Goal: Task Accomplishment & Management: Manage account settings

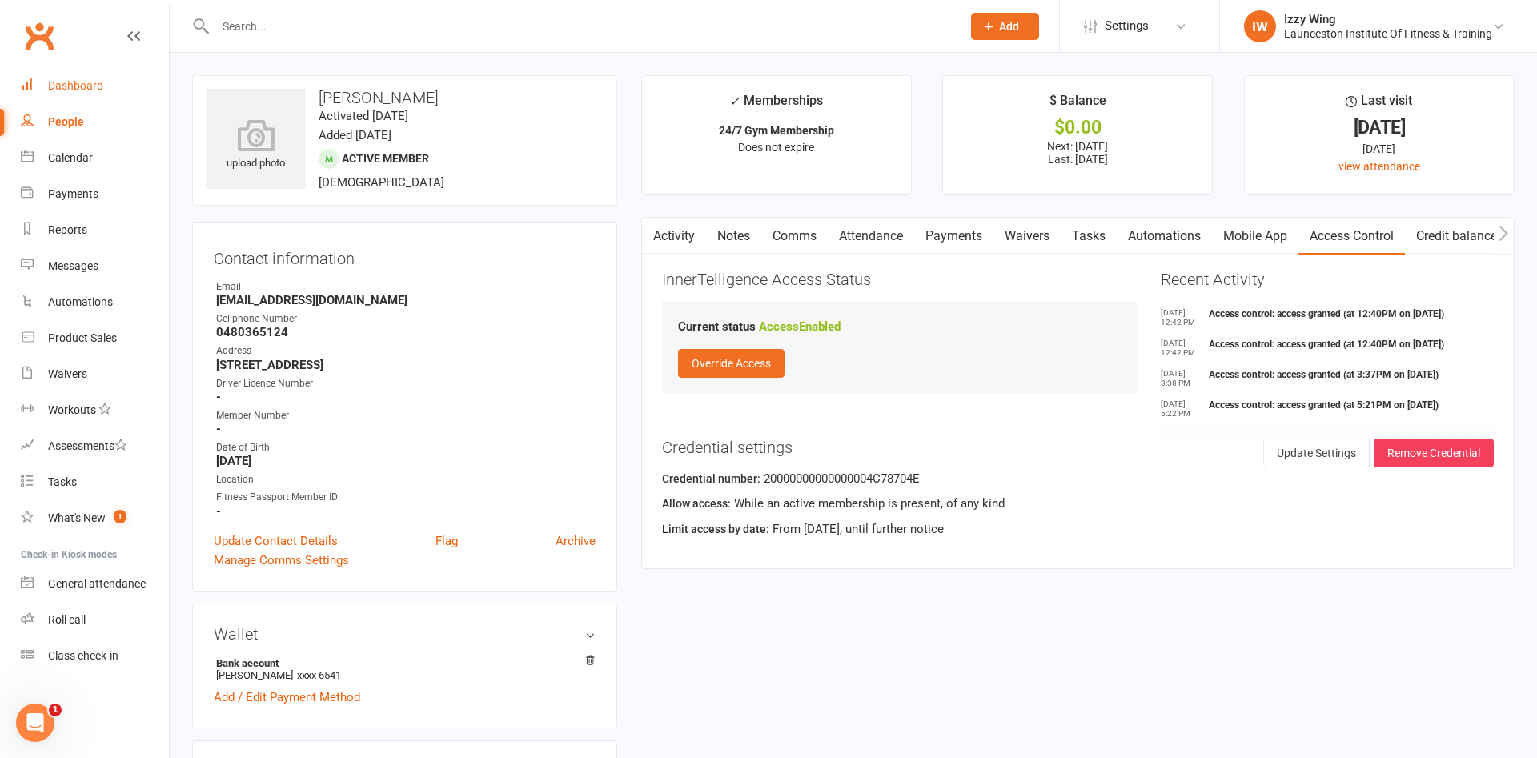
click at [67, 86] on div "Dashboard" at bounding box center [75, 85] width 55 height 13
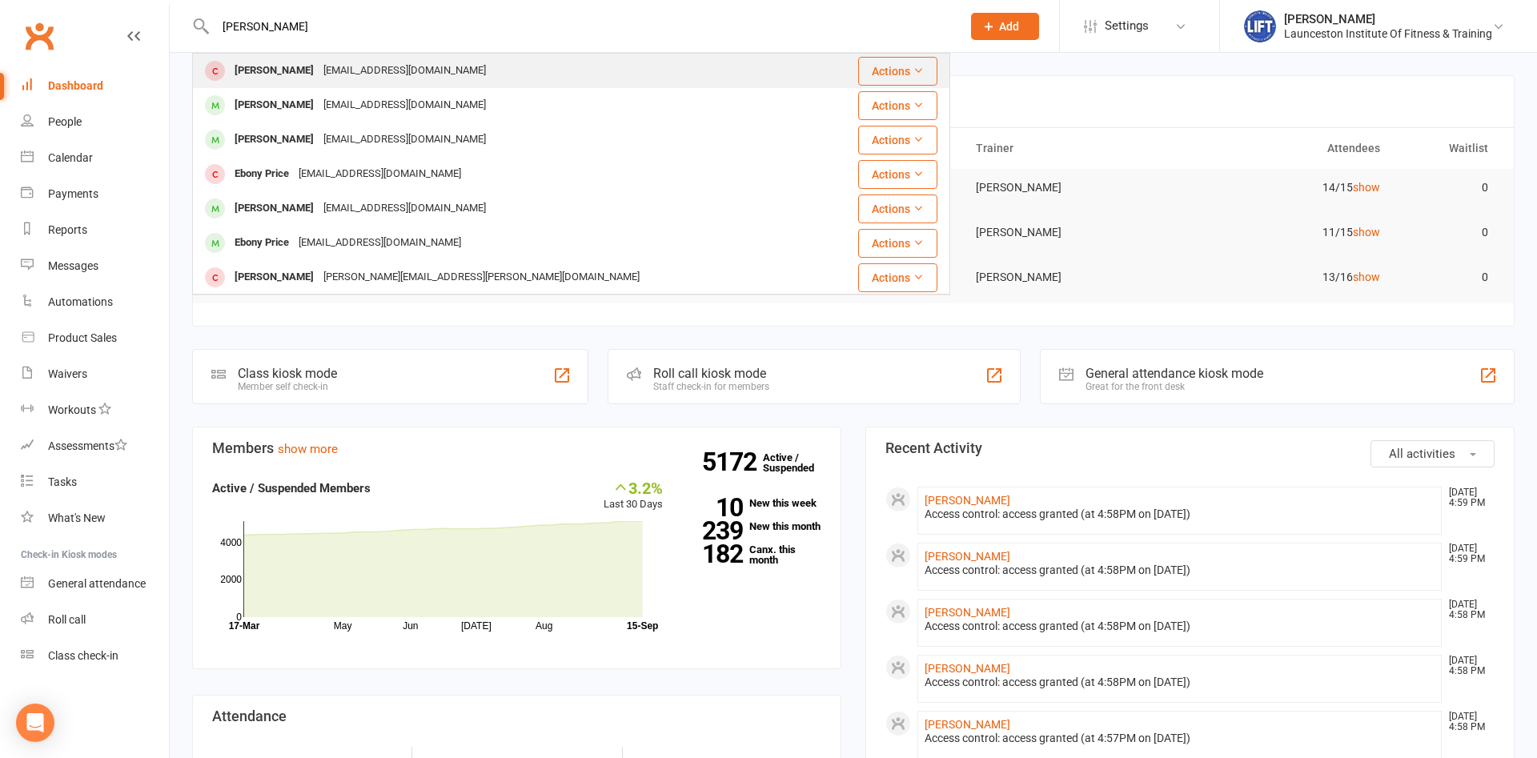
type input "[PERSON_NAME]"
click at [319, 79] on div "[EMAIL_ADDRESS][DOMAIN_NAME]" at bounding box center [405, 70] width 172 height 23
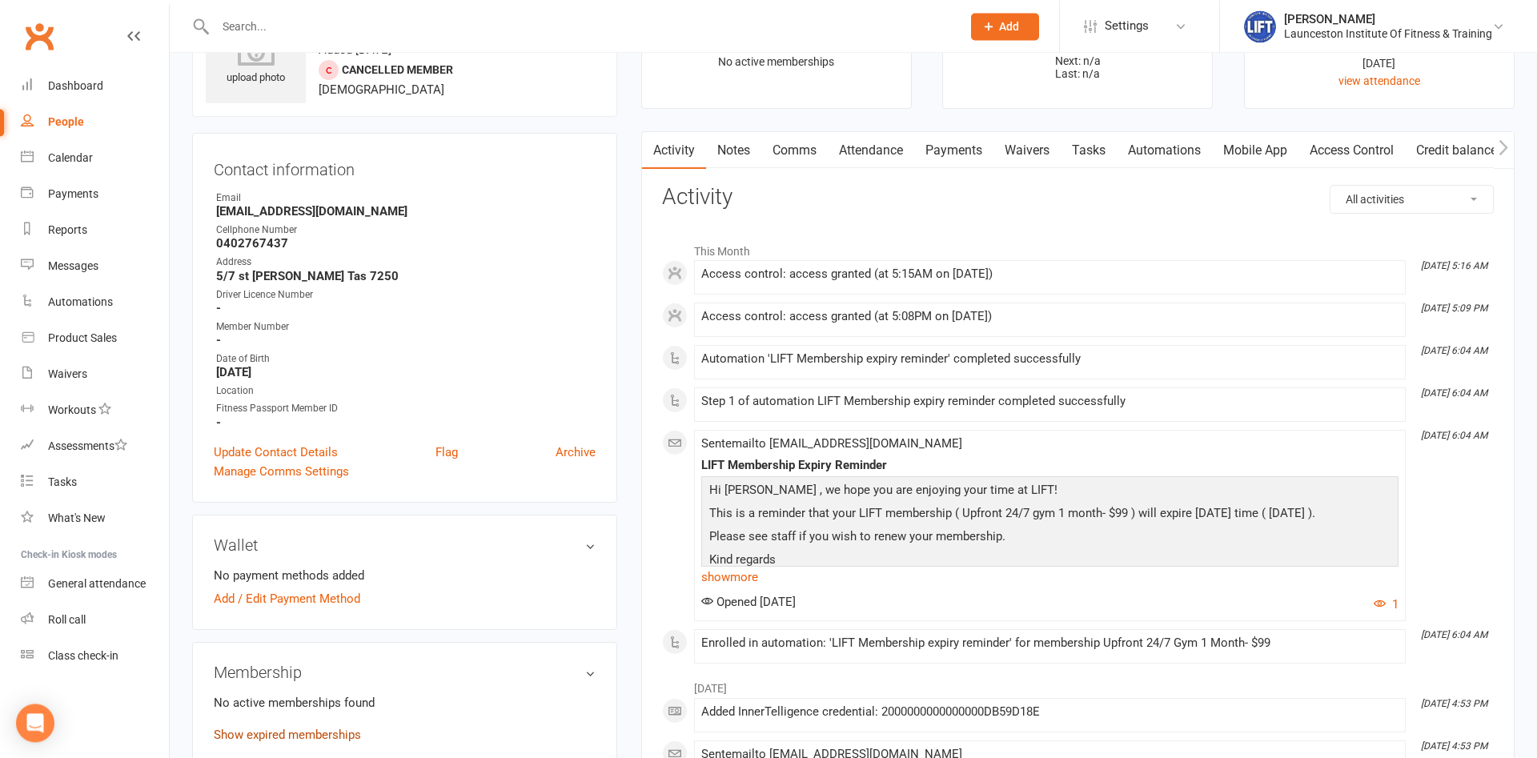
scroll to position [163, 0]
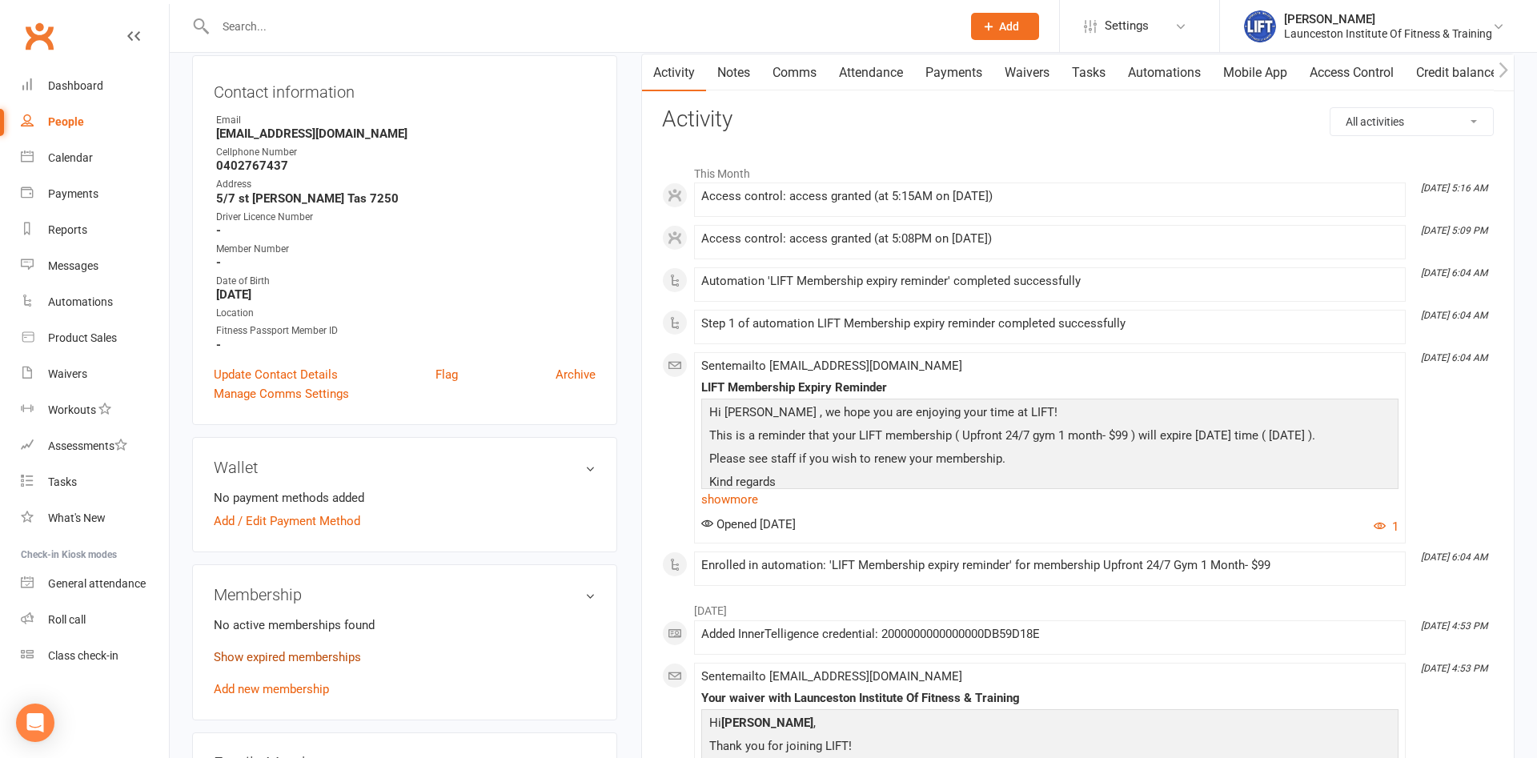
click at [301, 657] on link "Show expired memberships" at bounding box center [287, 657] width 147 height 14
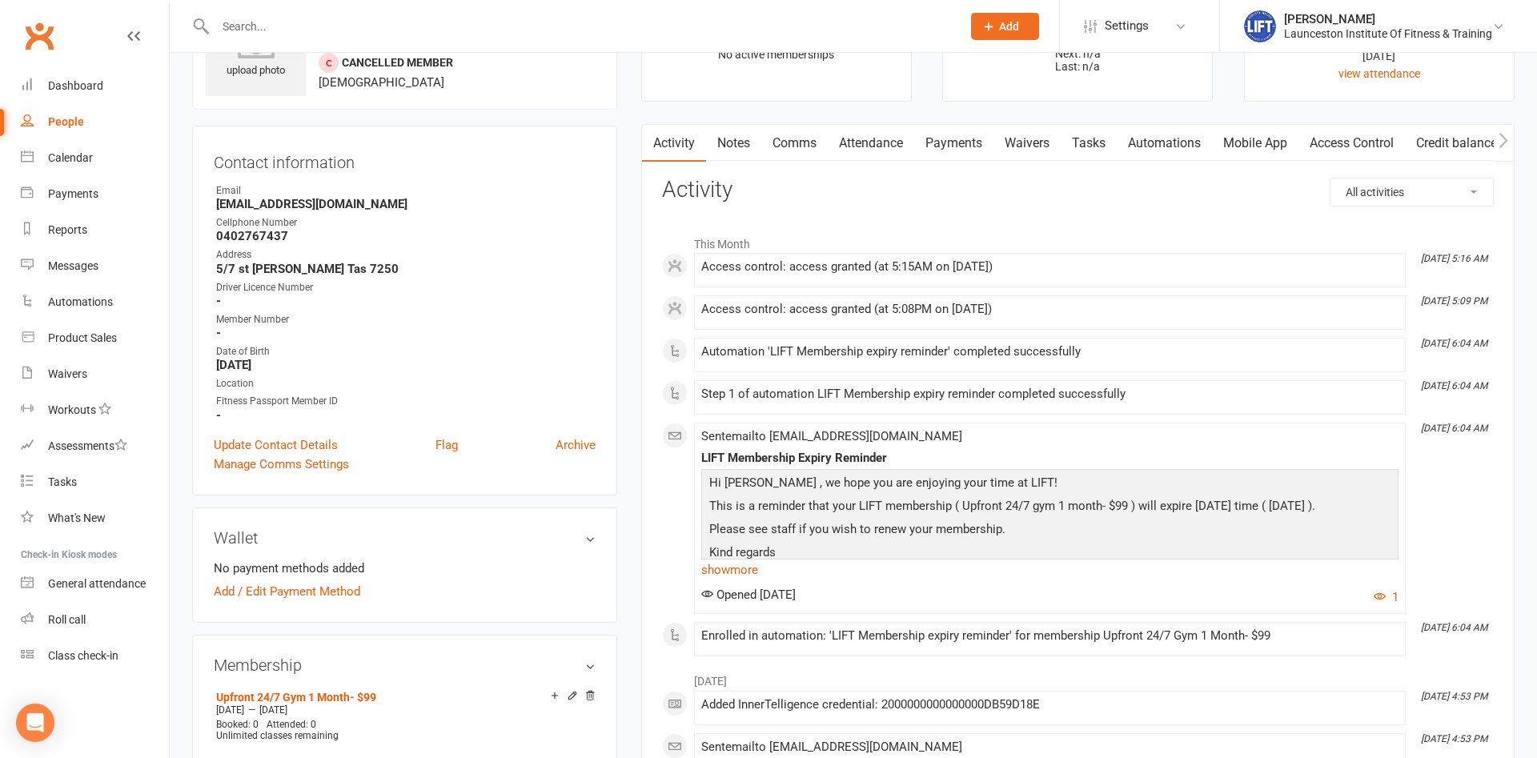
scroll to position [82, 0]
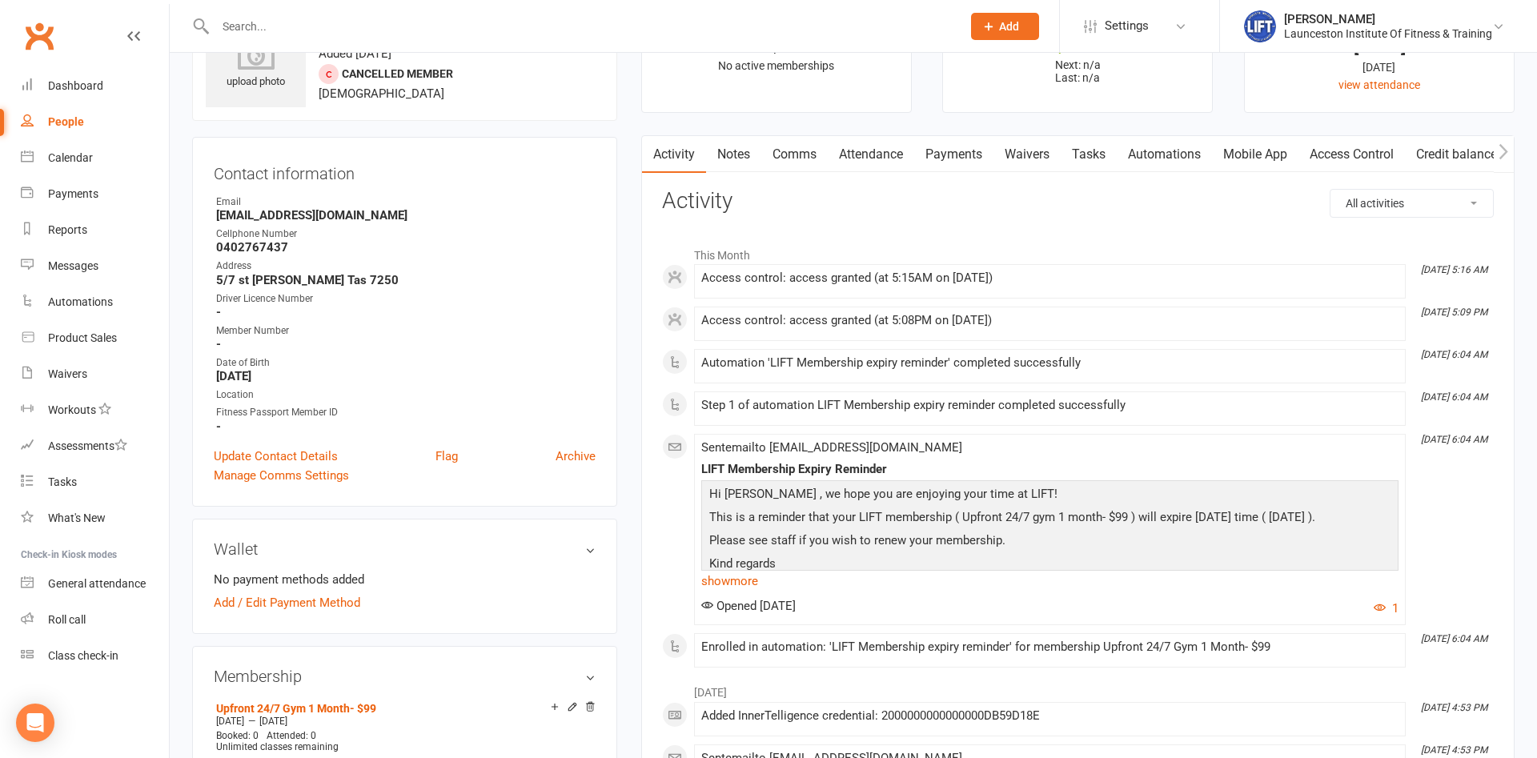
click at [943, 151] on link "Payments" at bounding box center [953, 154] width 79 height 37
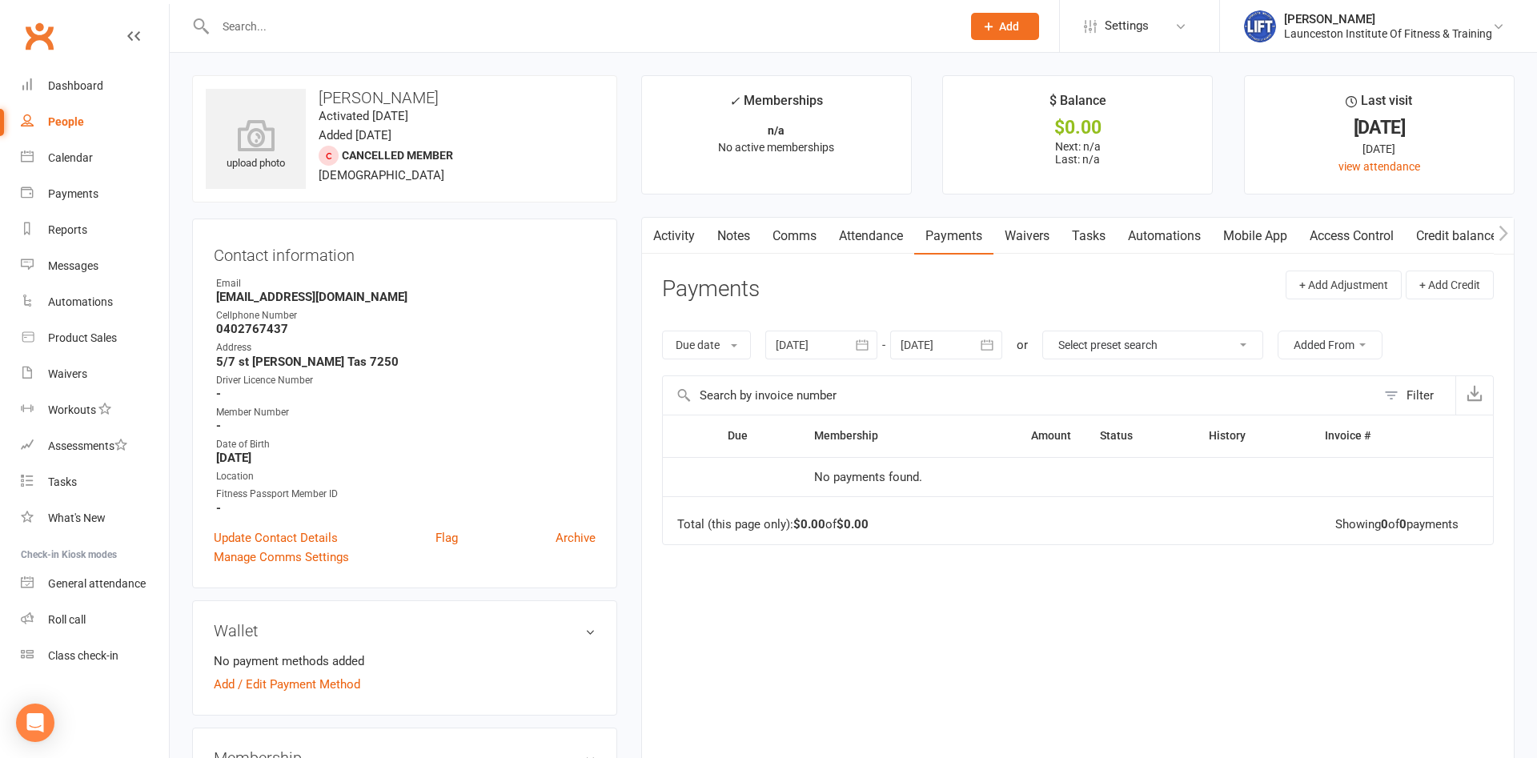
click at [412, 29] on input "text" at bounding box center [581, 26] width 740 height 22
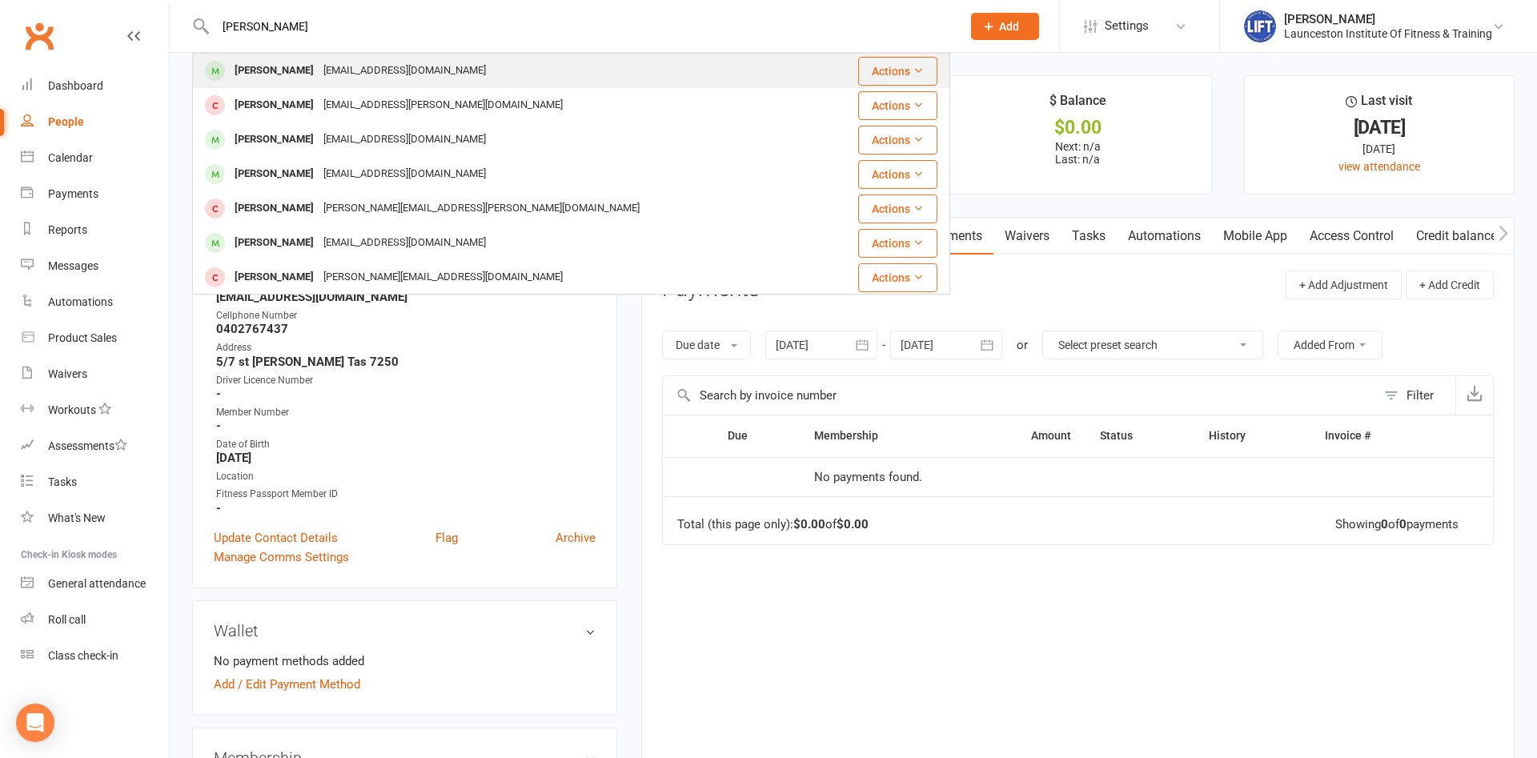
type input "[PERSON_NAME]"
click at [289, 66] on div "[PERSON_NAME]" at bounding box center [274, 70] width 89 height 23
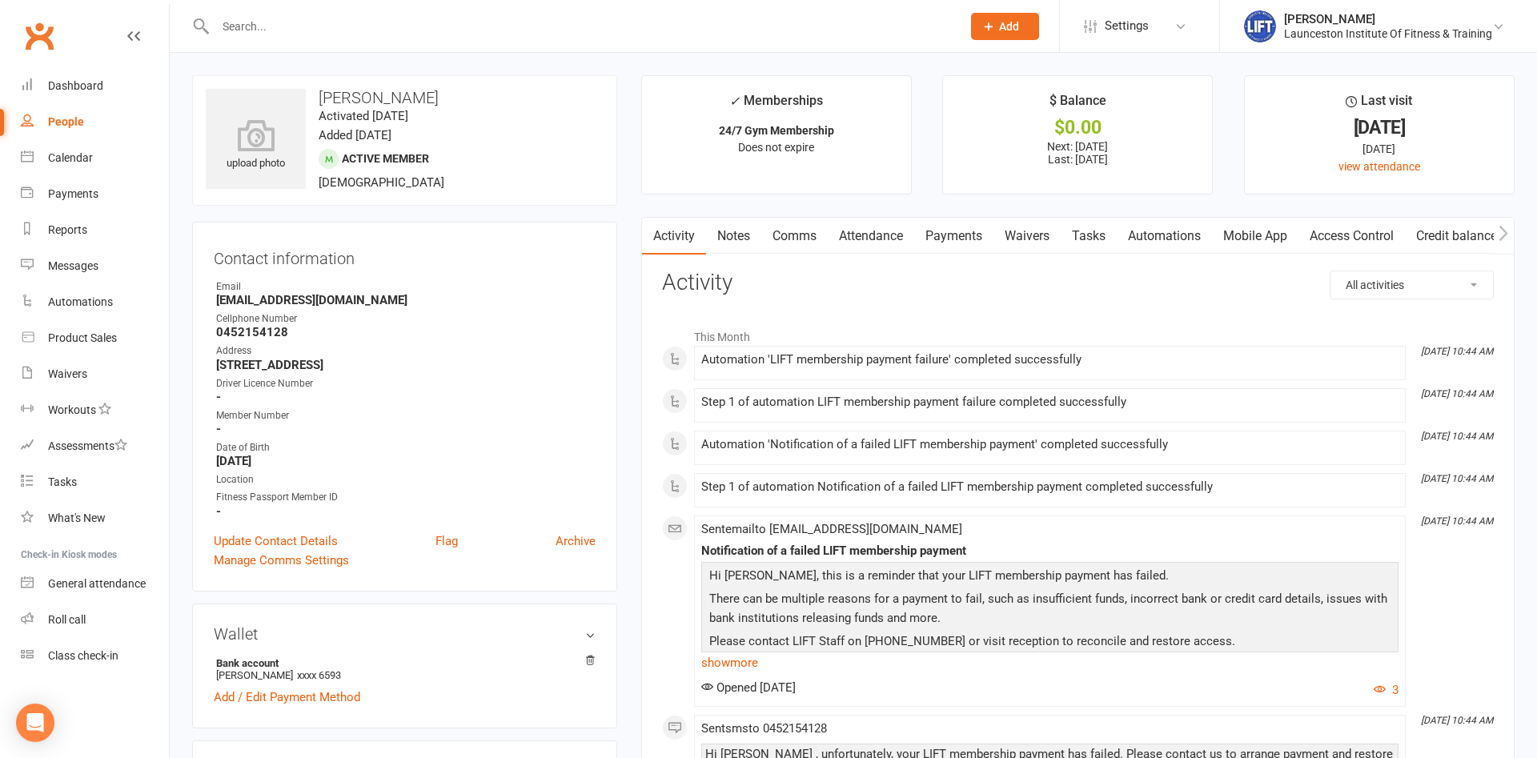
click at [953, 231] on link "Payments" at bounding box center [953, 236] width 79 height 37
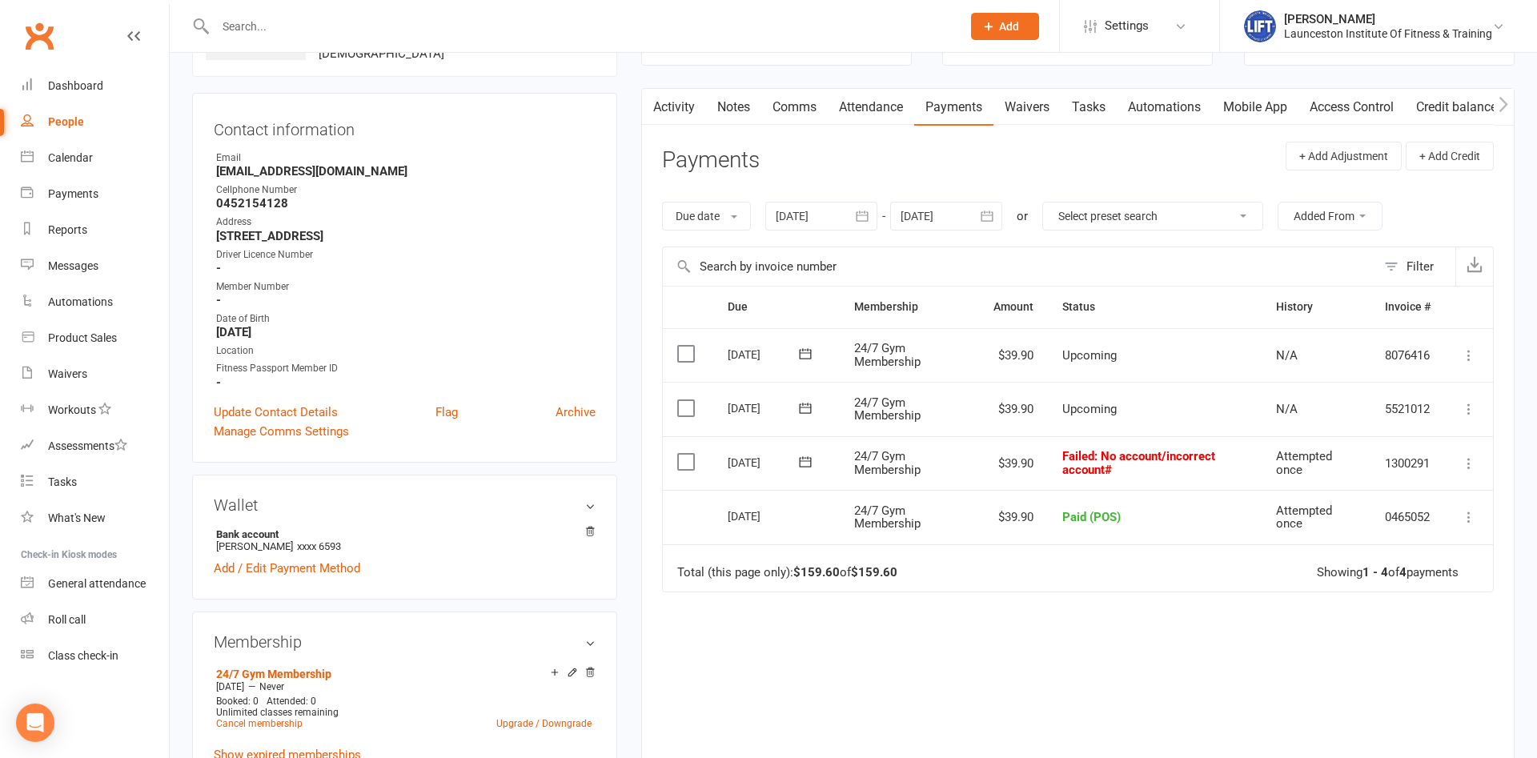
scroll to position [163, 0]
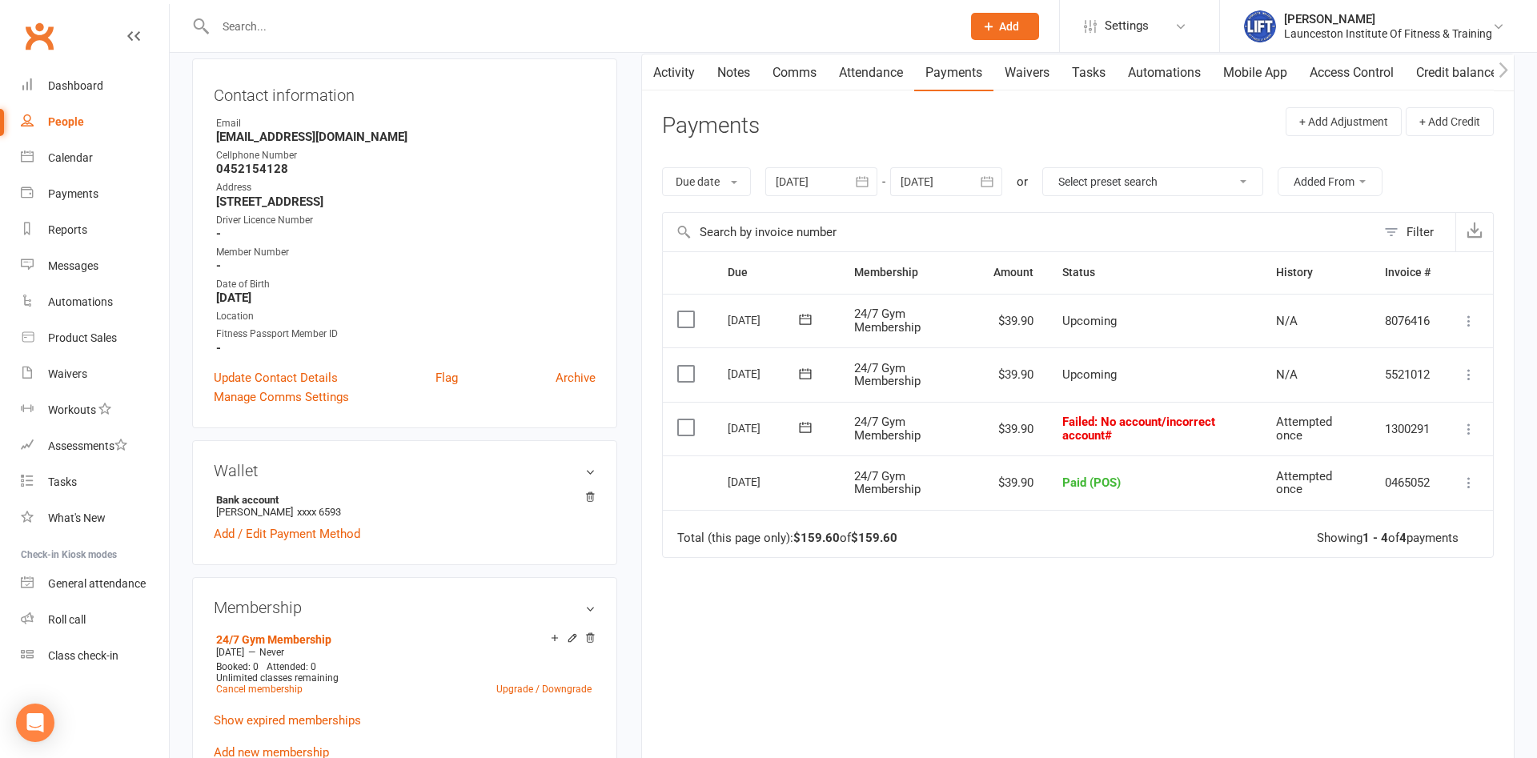
click at [869, 183] on icon "button" at bounding box center [863, 181] width 12 height 10
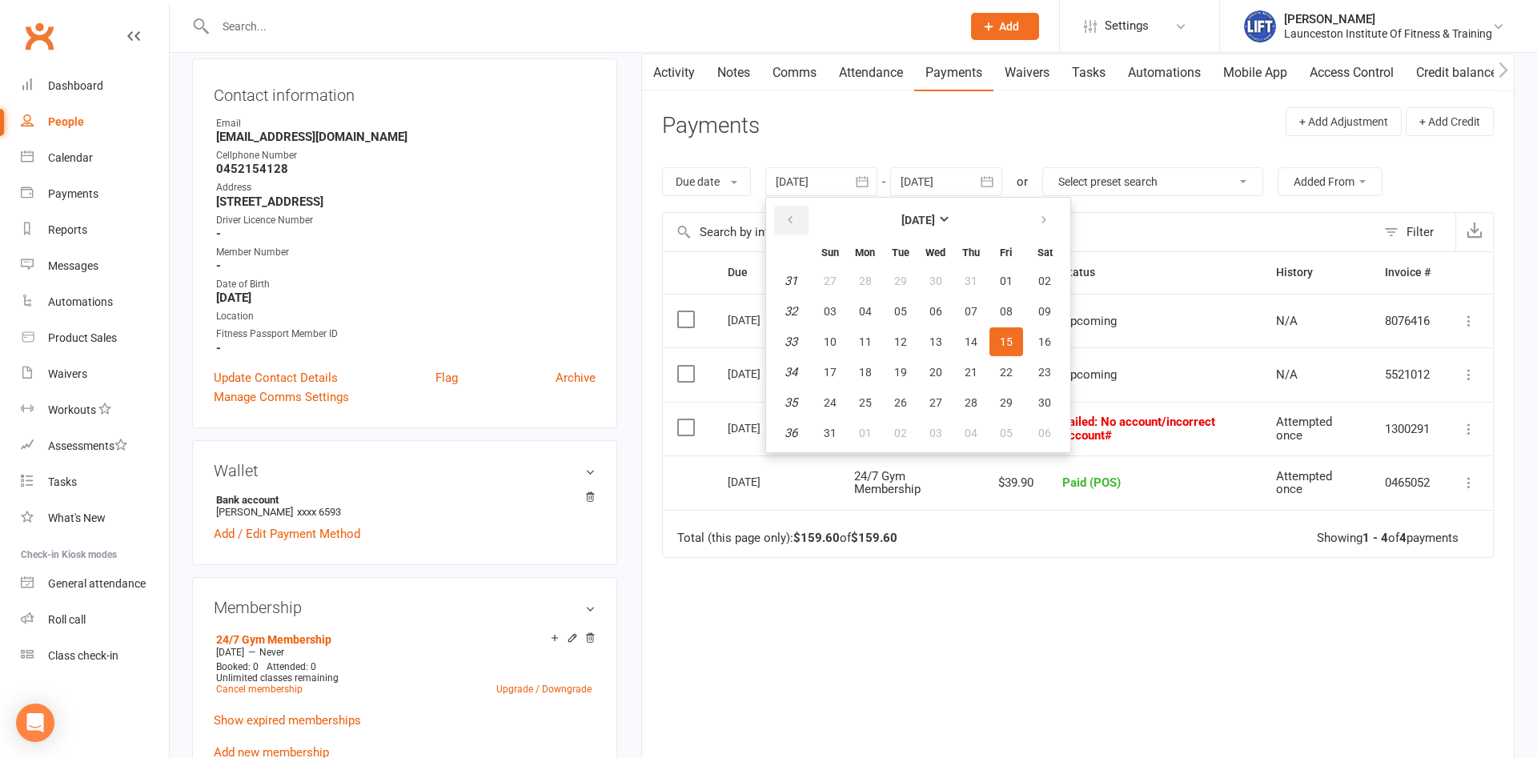
click at [807, 219] on button "button" at bounding box center [791, 220] width 34 height 29
click at [806, 219] on button "button" at bounding box center [791, 220] width 34 height 29
click at [878, 336] on button "12" at bounding box center [866, 341] width 34 height 29
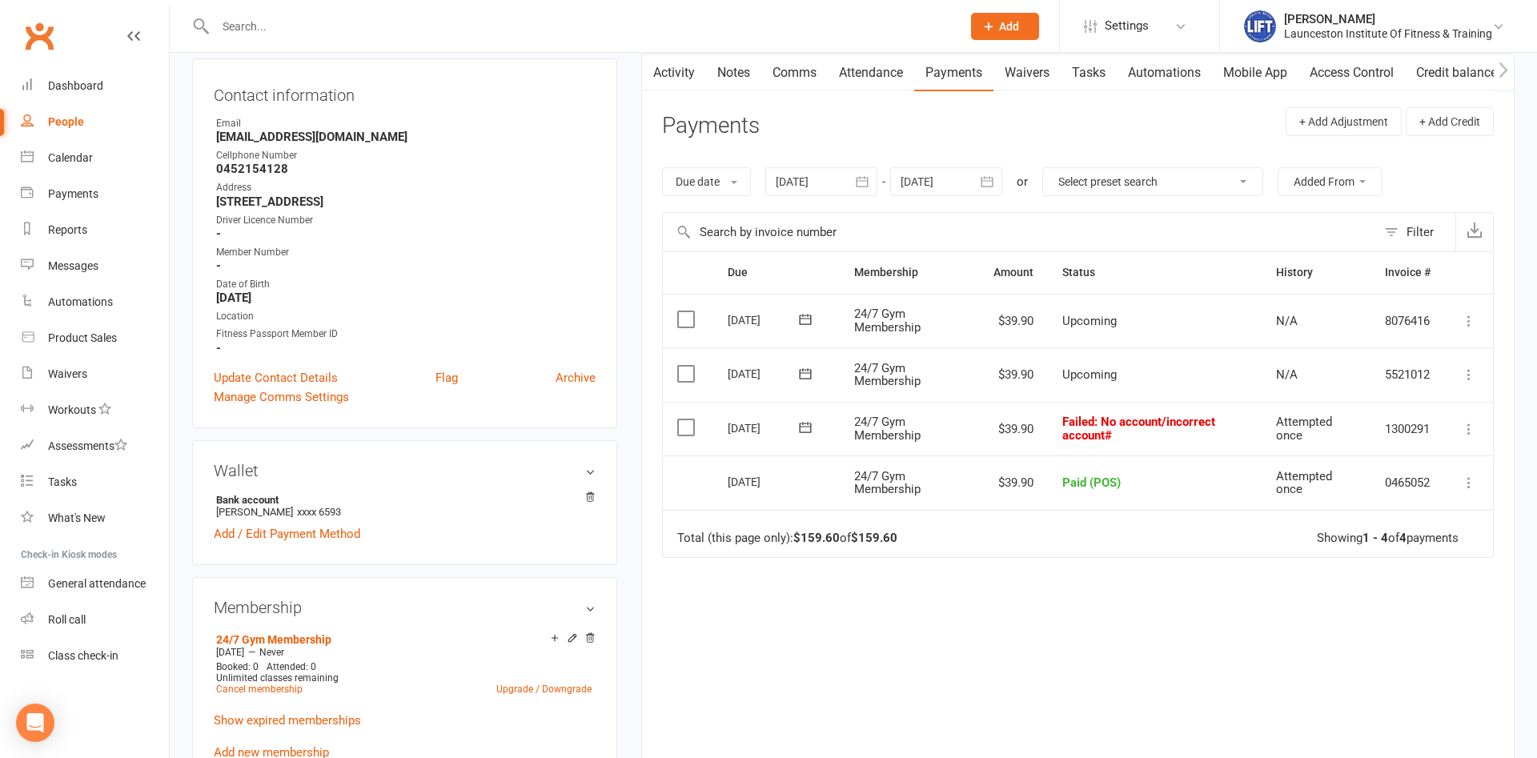
drag, startPoint x: 858, startPoint y: 183, endPoint x: 840, endPoint y: 197, distance: 22.9
click at [857, 186] on button "button" at bounding box center [863, 181] width 29 height 29
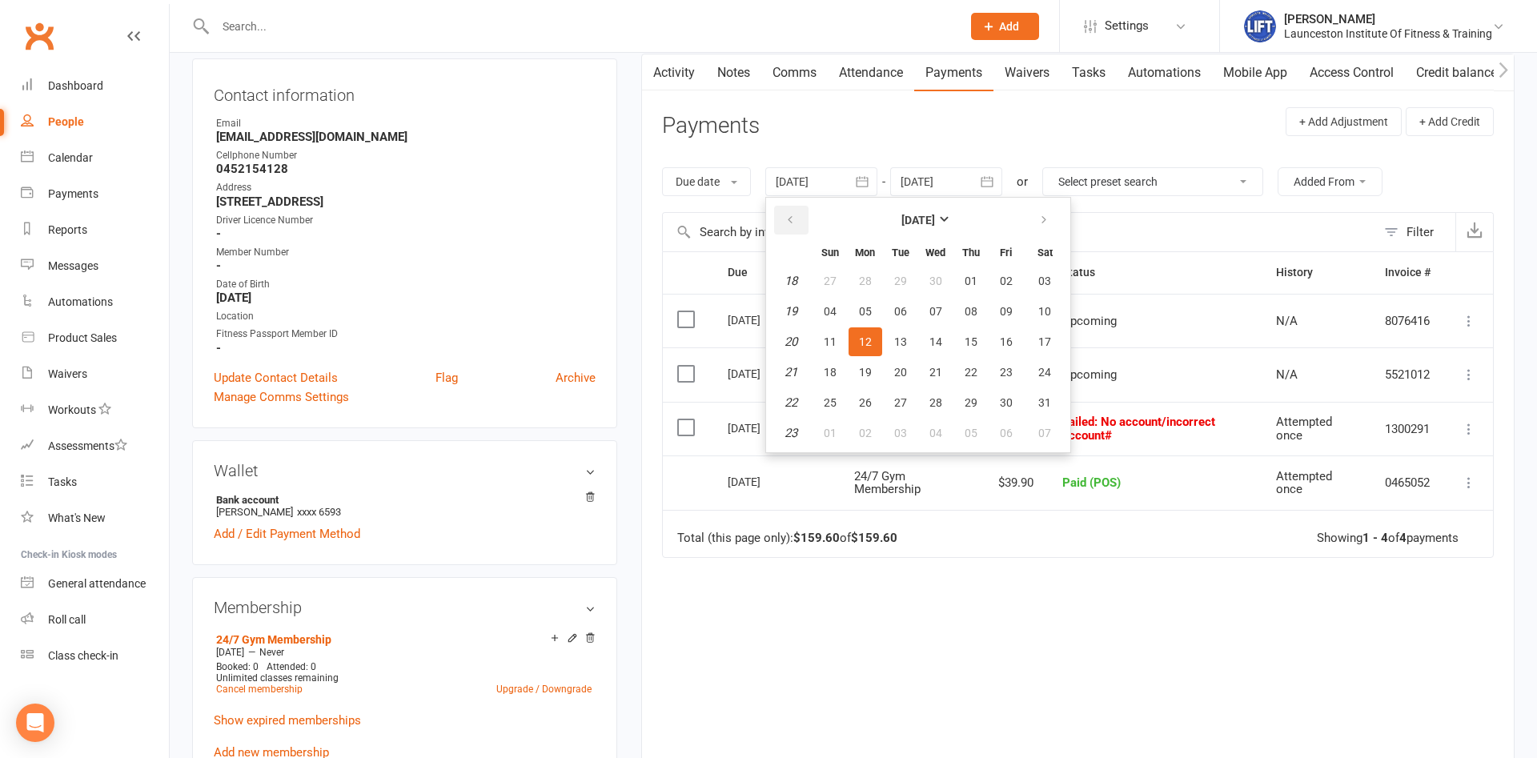
click at [799, 231] on button "button" at bounding box center [791, 220] width 34 height 29
click at [986, 343] on button "17" at bounding box center [971, 341] width 34 height 29
type input "[DATE]"
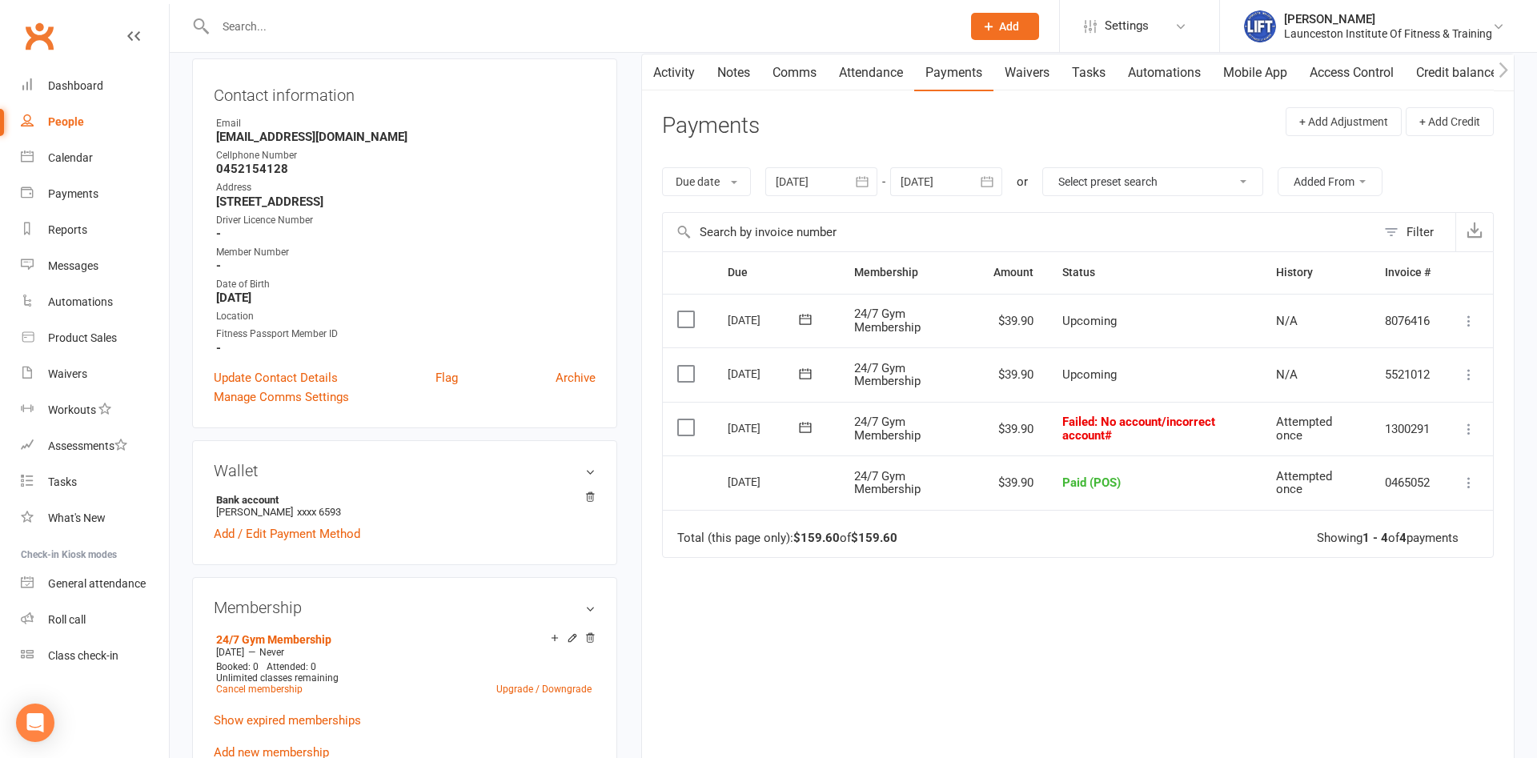
scroll to position [245, 0]
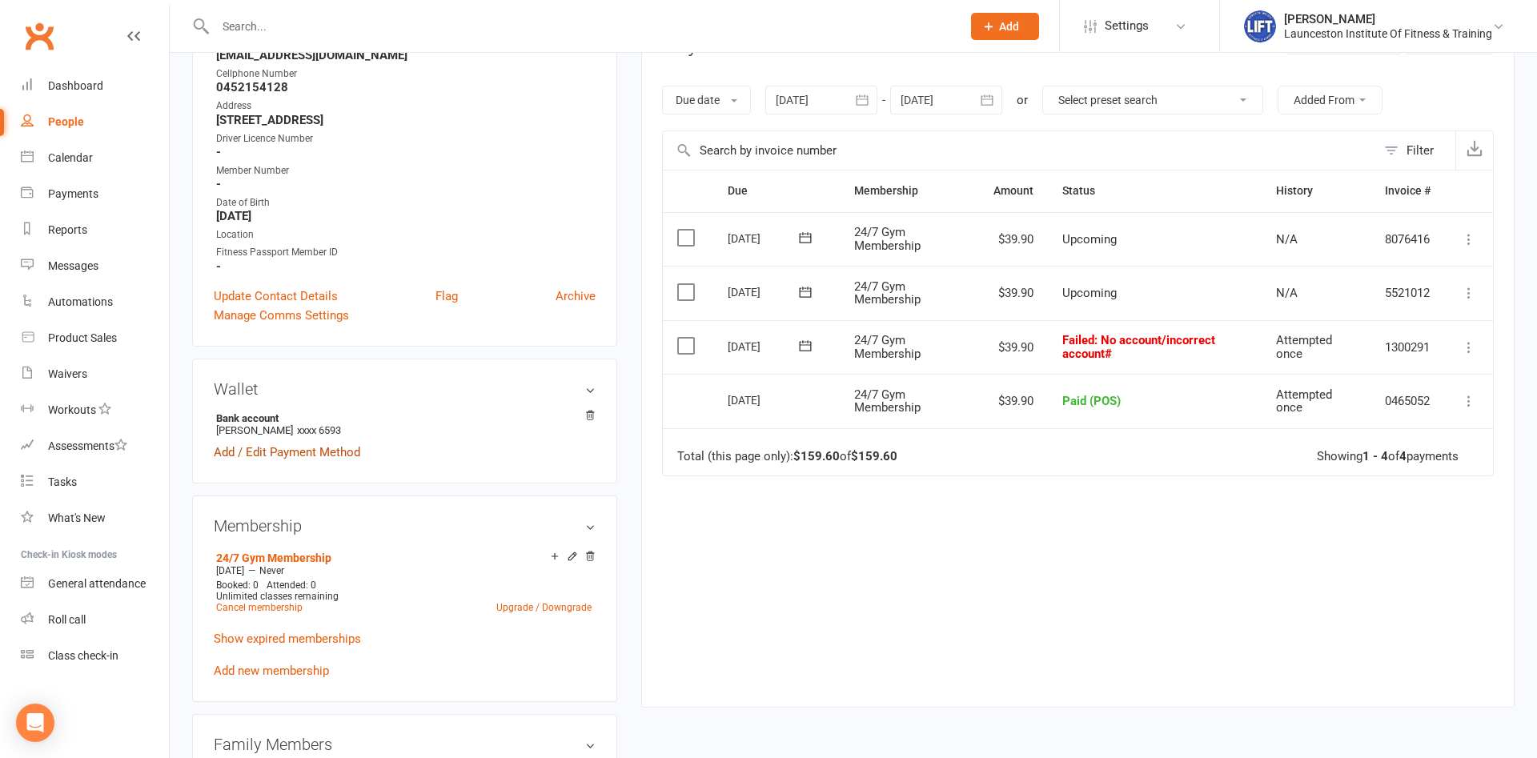
click at [321, 448] on link "Add / Edit Payment Method" at bounding box center [287, 452] width 147 height 19
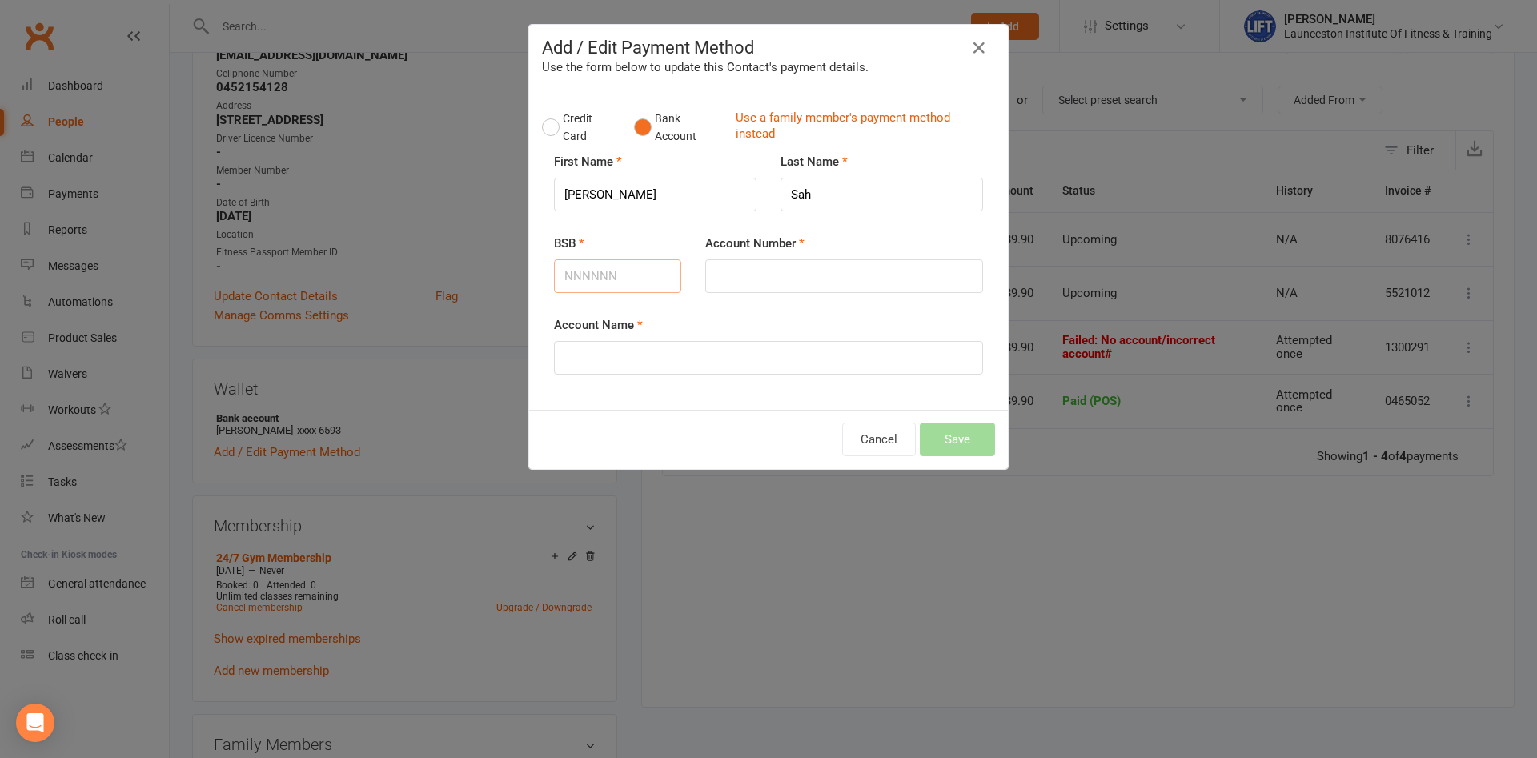
click at [651, 282] on input "BSB" at bounding box center [617, 276] width 127 height 34
click at [711, 286] on input "Account Number" at bounding box center [844, 276] width 278 height 34
click at [620, 267] on input "BSB" at bounding box center [617, 276] width 127 height 34
type input "062107"
click at [758, 271] on input "Account Number" at bounding box center [844, 276] width 278 height 34
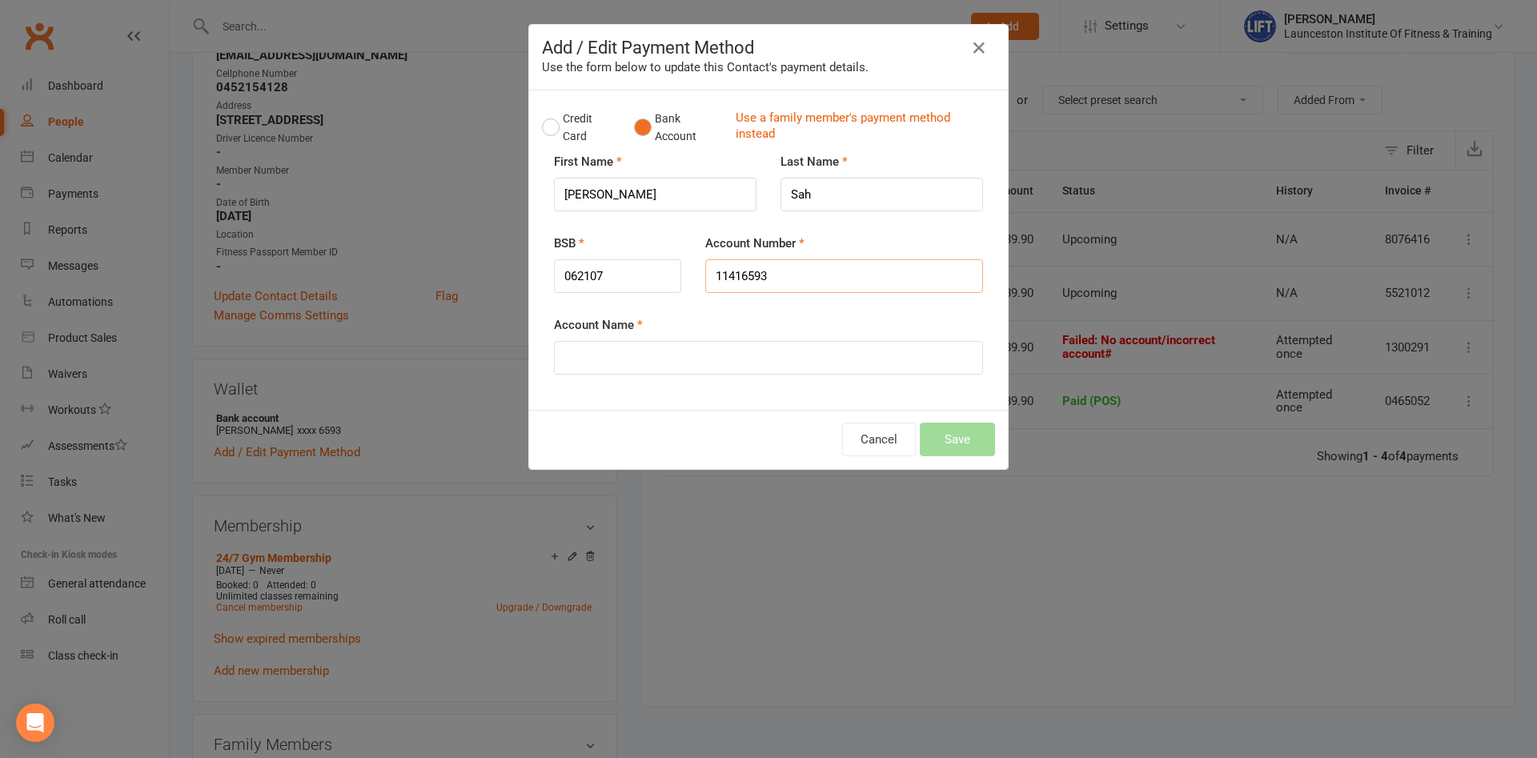
type input "11416593"
click at [748, 347] on input "Account Name" at bounding box center [768, 358] width 429 height 34
type input "[PERSON_NAME]"
click at [954, 436] on button "Save" at bounding box center [957, 440] width 75 height 34
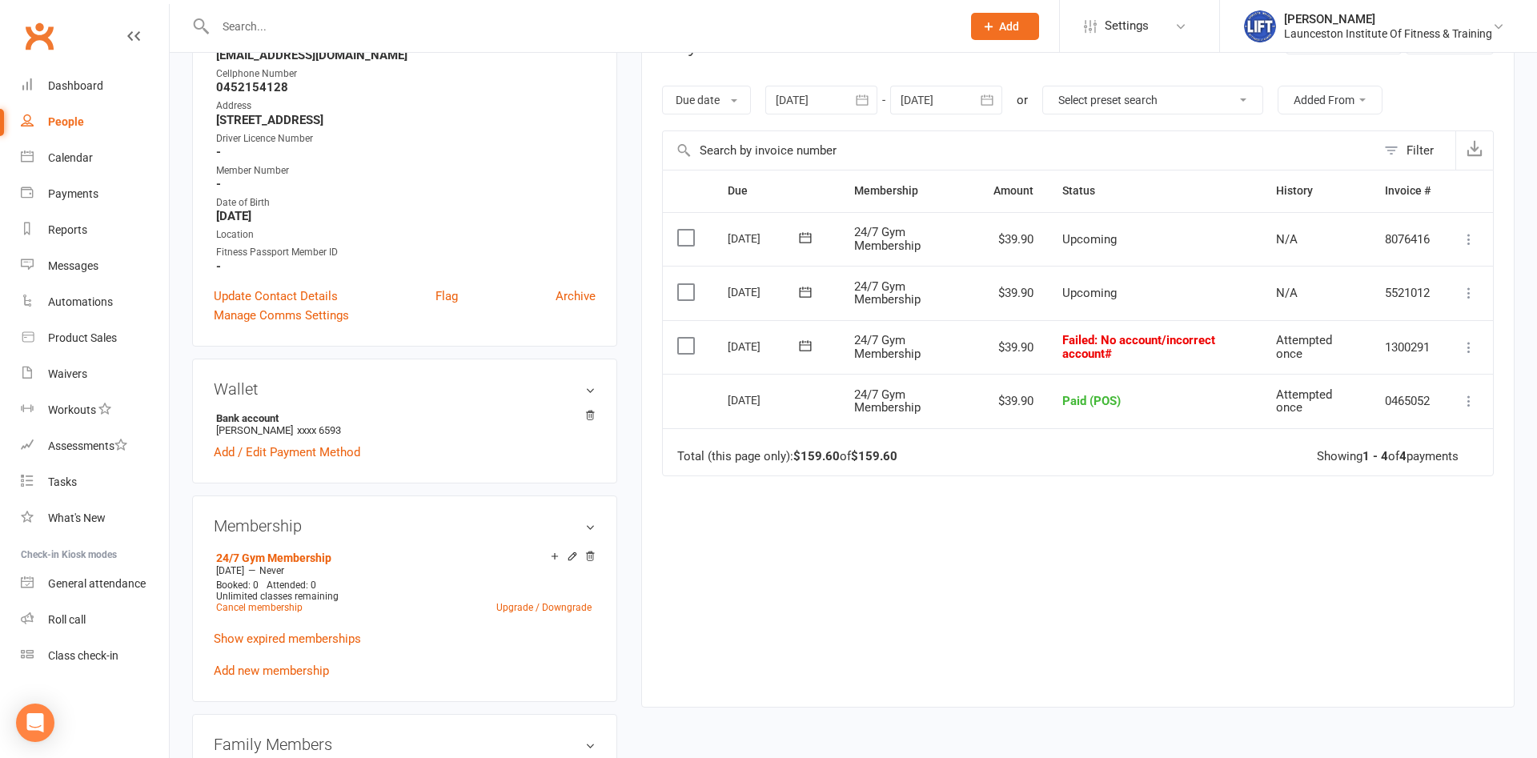
click at [1466, 343] on icon at bounding box center [1469, 347] width 16 height 16
click at [1420, 410] on link "Mark as Paid (POS)" at bounding box center [1398, 411] width 159 height 32
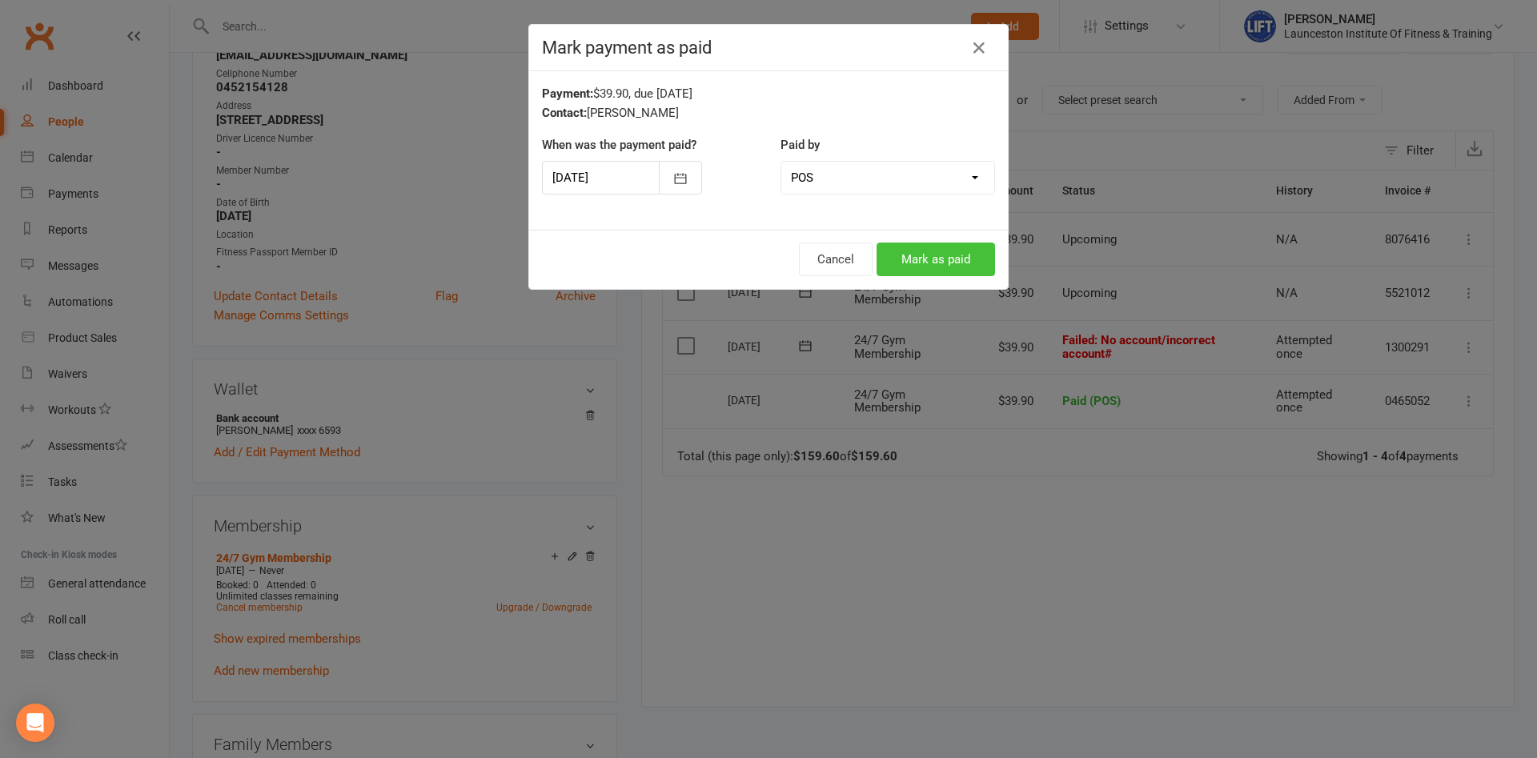
click at [950, 257] on button "Mark as paid" at bounding box center [936, 260] width 118 height 34
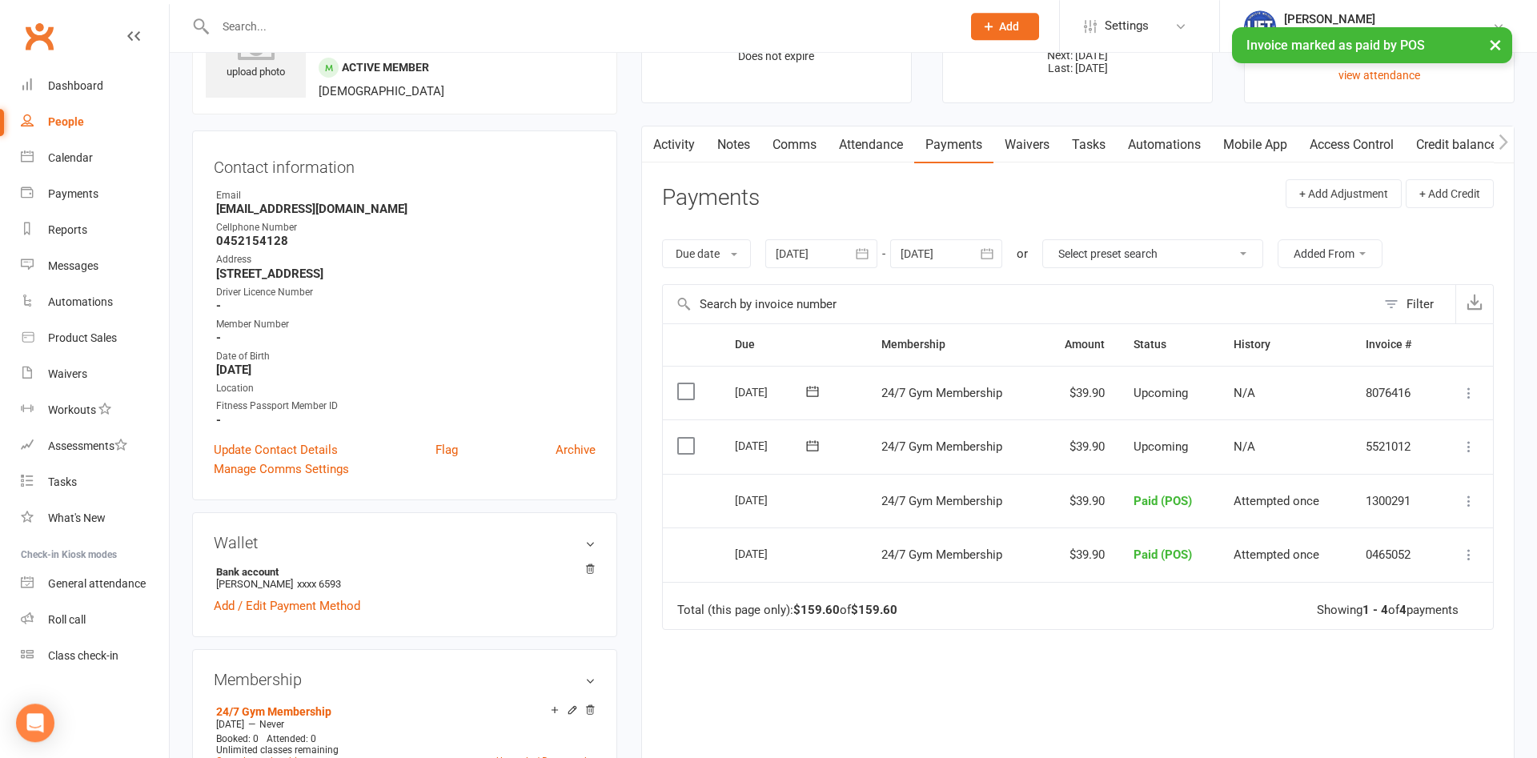
scroll to position [82, 0]
